Goal: Task Accomplishment & Management: Manage account settings

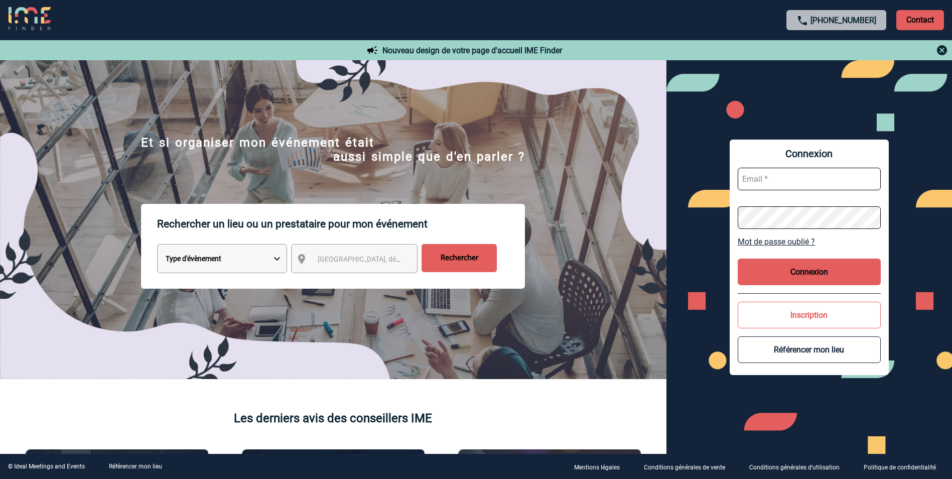
scroll to position [50, 0]
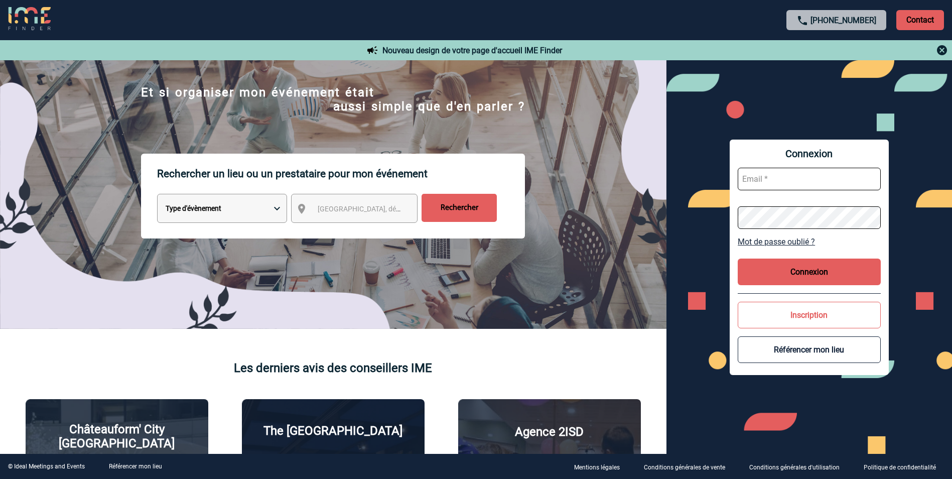
click at [783, 172] on input "text" at bounding box center [809, 179] width 143 height 23
paste input "maguie.leblond@sanofi.com"
type input "maguie.leblond@sanofi.com"
click at [842, 275] on button "Connexion" at bounding box center [809, 272] width 143 height 27
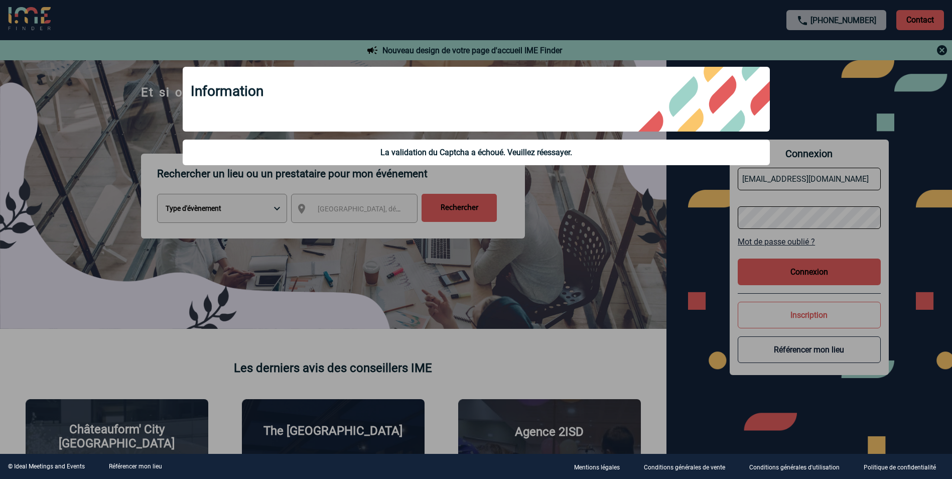
click at [778, 187] on div at bounding box center [476, 239] width 952 height 479
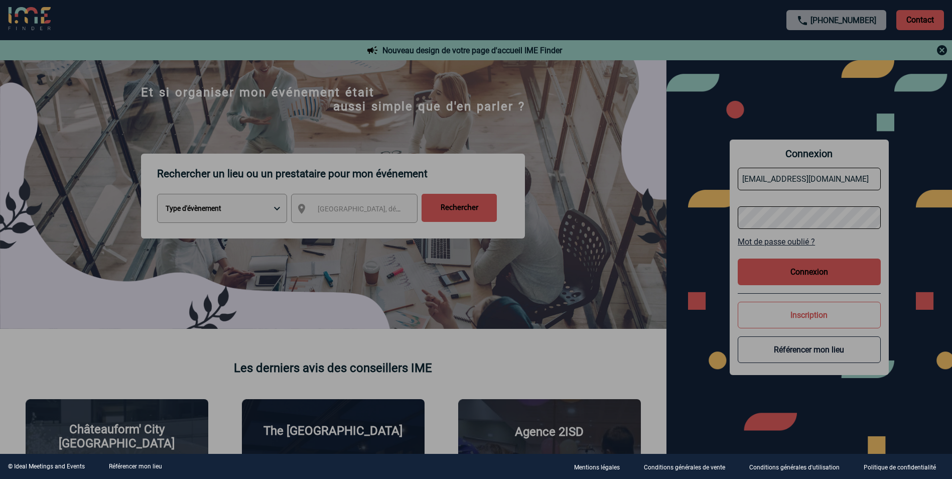
click at [803, 211] on div at bounding box center [476, 239] width 952 height 479
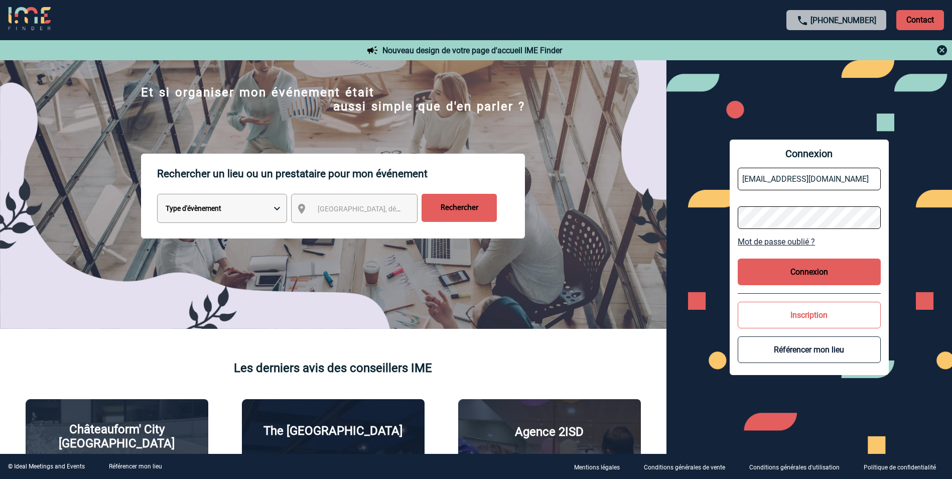
click at [793, 218] on body "+33 1 45 72 07 14 Contact Contact Nouveau design de votre page d'accueil IME Fi…" at bounding box center [476, 189] width 952 height 479
click at [797, 265] on button "Connexion" at bounding box center [809, 272] width 143 height 27
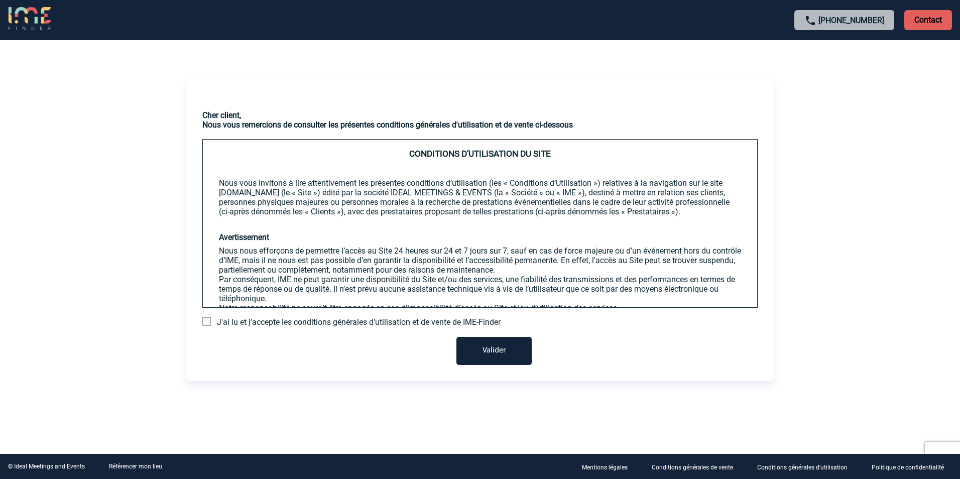
click at [207, 323] on span at bounding box center [206, 321] width 9 height 9
click at [0, 0] on input "checkbox" at bounding box center [0, 0] width 0 height 0
click at [506, 347] on button "Valider" at bounding box center [493, 351] width 75 height 28
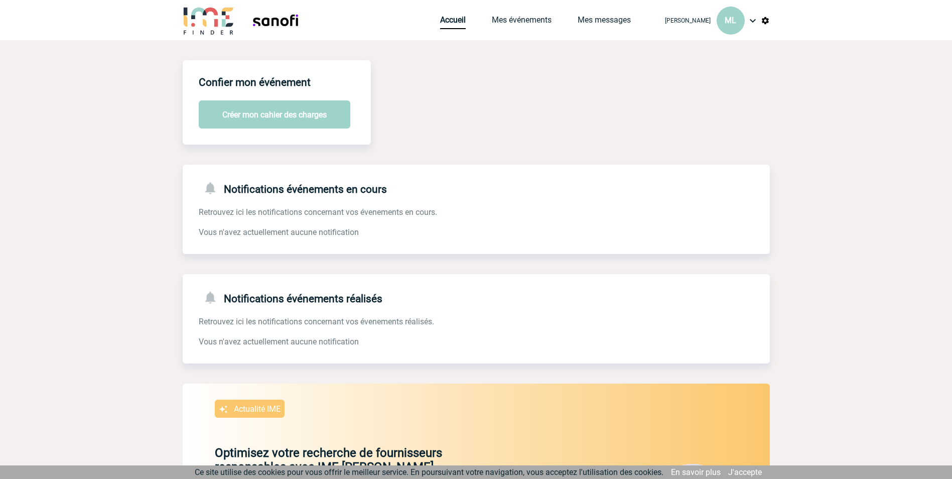
click at [749, 25] on img at bounding box center [753, 21] width 12 height 12
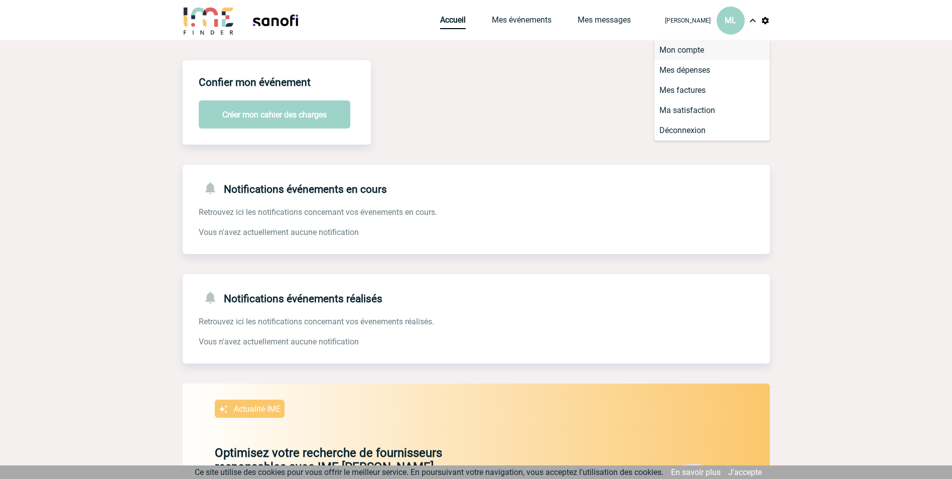
click at [708, 54] on li "Mon compte" at bounding box center [712, 50] width 115 height 20
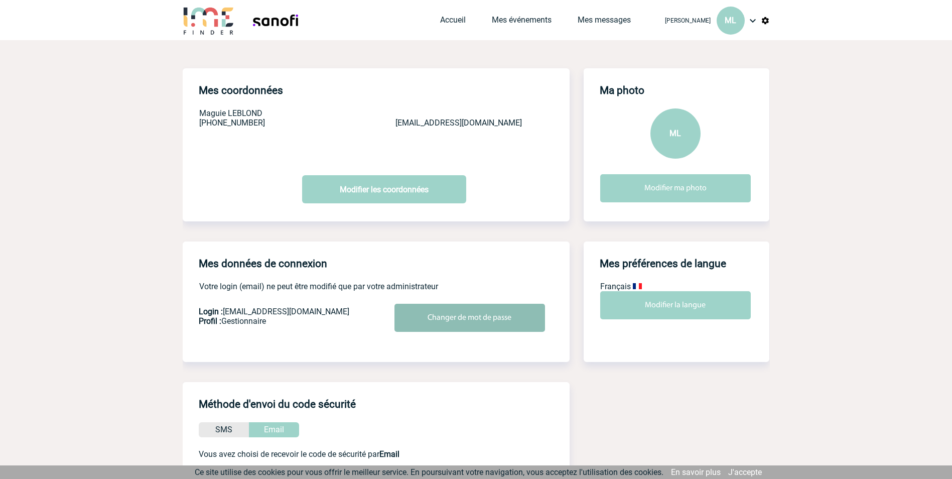
click at [470, 318] on input "Changer de mot de passe" at bounding box center [470, 318] width 151 height 28
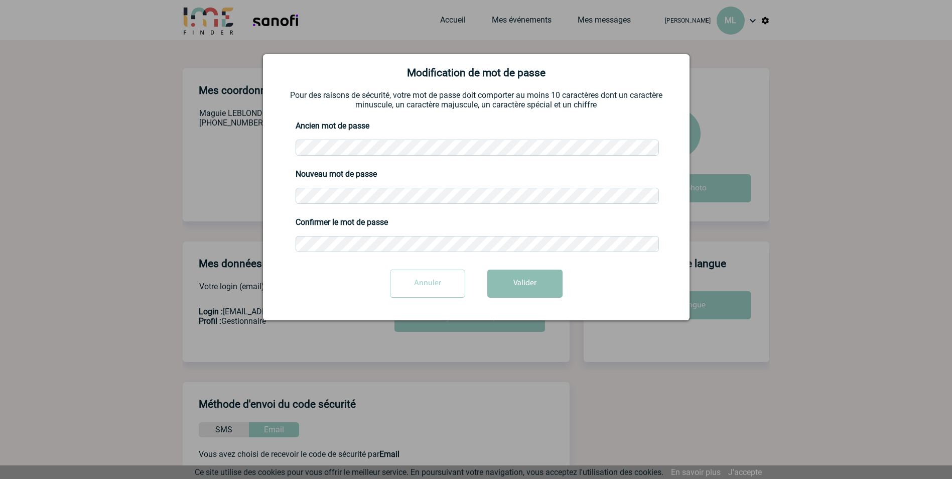
click at [521, 291] on button "Valider" at bounding box center [524, 284] width 75 height 28
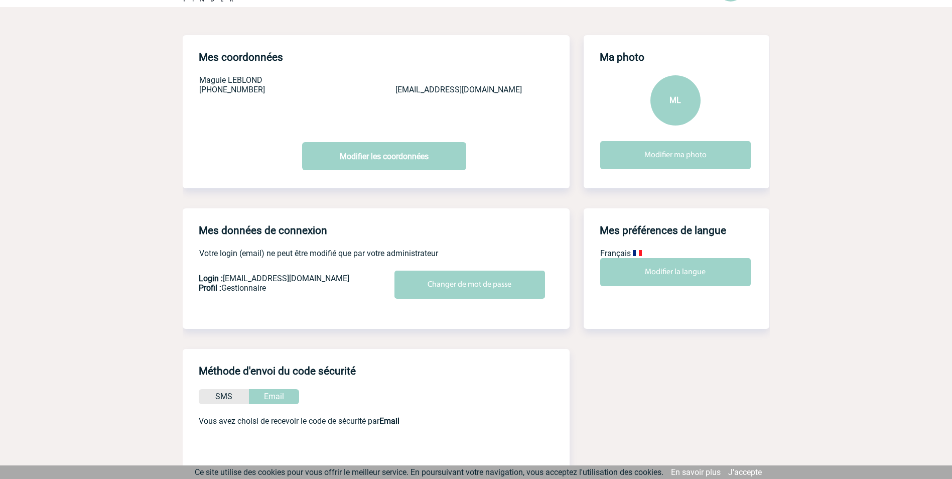
scroll to position [50, 0]
